Goal: Find specific page/section: Find specific page/section

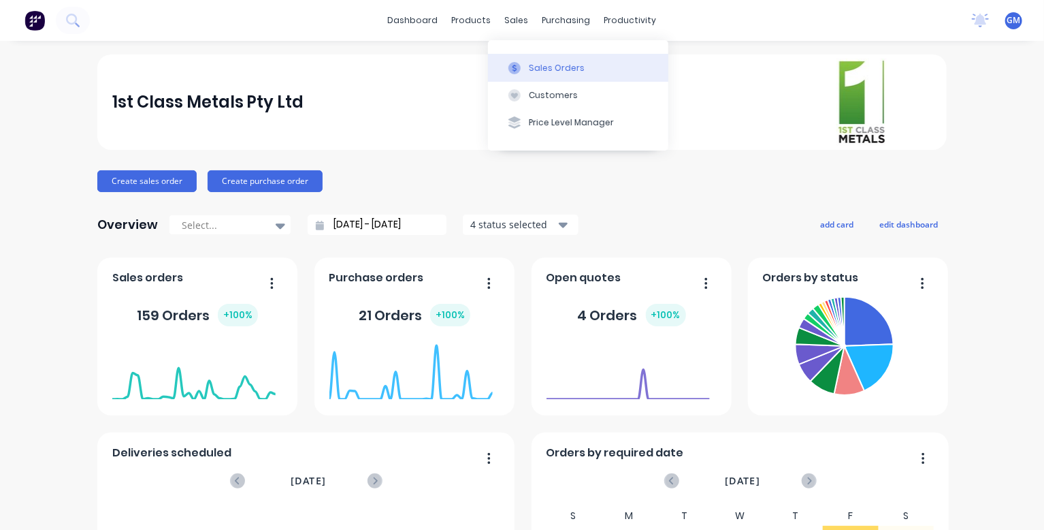
click at [543, 71] on div "Sales Orders" at bounding box center [557, 68] width 56 height 12
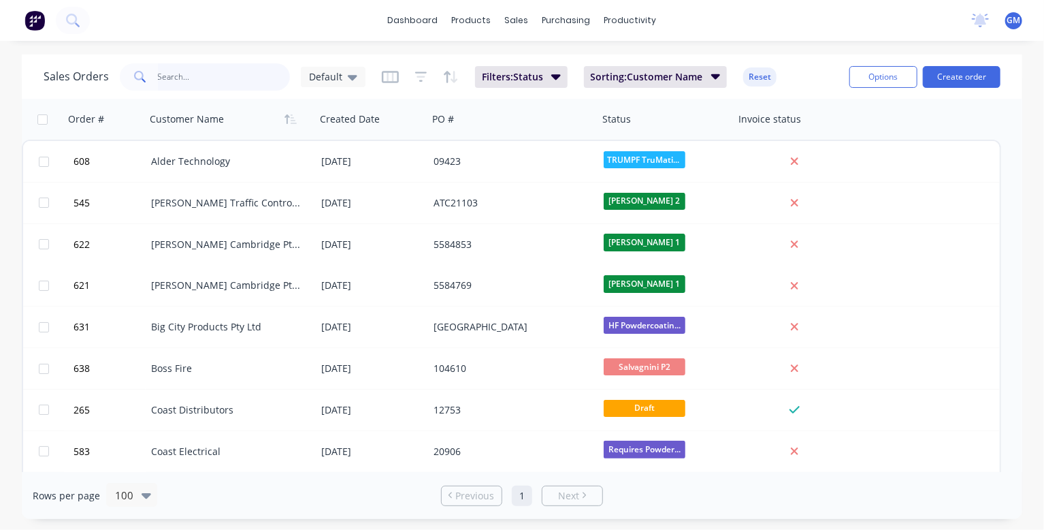
click at [198, 78] on input "text" at bounding box center [224, 76] width 133 height 27
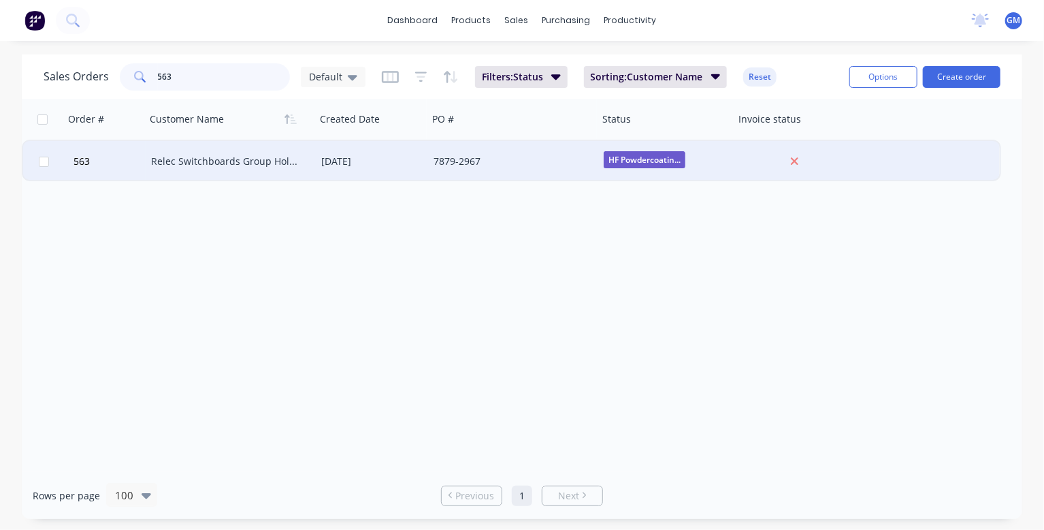
type input "563"
click at [196, 163] on div "Relec Switchboards Group Holdings" at bounding box center [226, 162] width 151 height 14
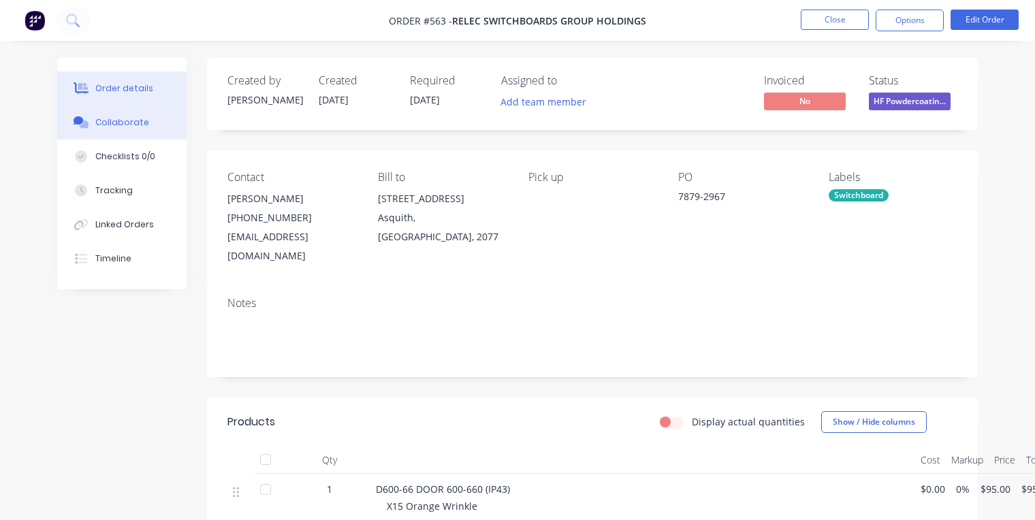
click at [125, 140] on button "Collaborate" at bounding box center [121, 123] width 129 height 34
